Goal: Check status

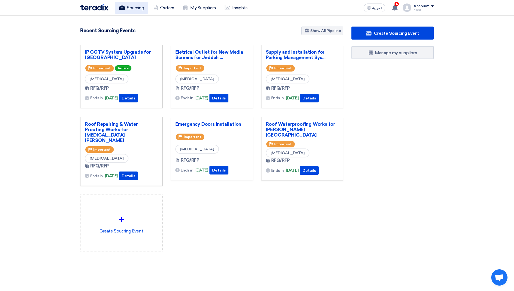
click at [136, 7] on link "Sourcing" at bounding box center [131, 8] width 33 height 12
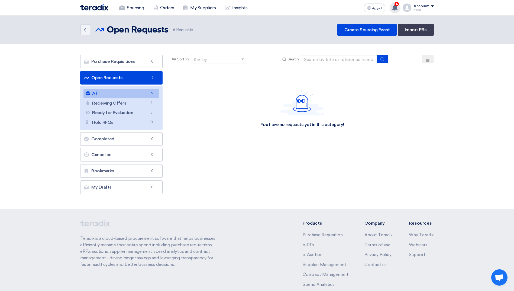
click at [396, 8] on use at bounding box center [394, 8] width 5 height 6
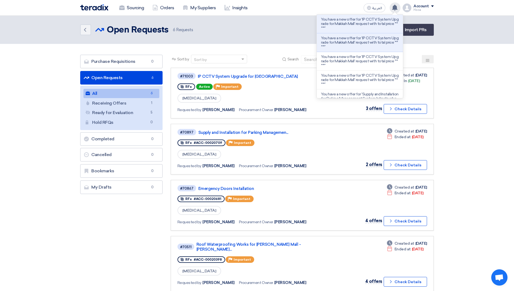
click at [396, 8] on use at bounding box center [394, 8] width 5 height 6
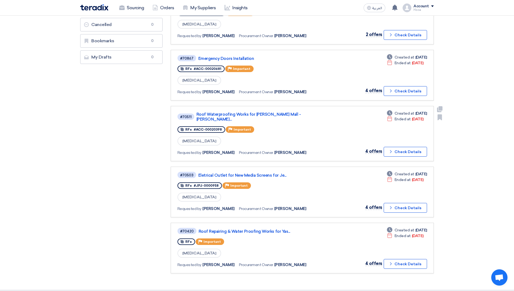
scroll to position [136, 0]
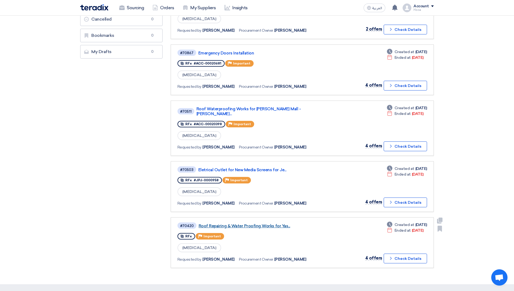
click at [246, 224] on link "Roof Repairing & Water Proofing Works for Yas..." at bounding box center [267, 226] width 136 height 5
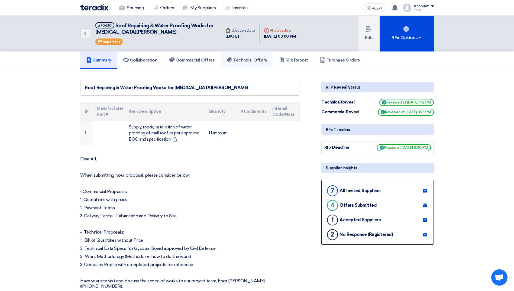
click at [248, 58] on h5 "Technical Offers" at bounding box center [247, 59] width 40 height 5
